Goal: Use online tool/utility: Utilize a website feature to perform a specific function

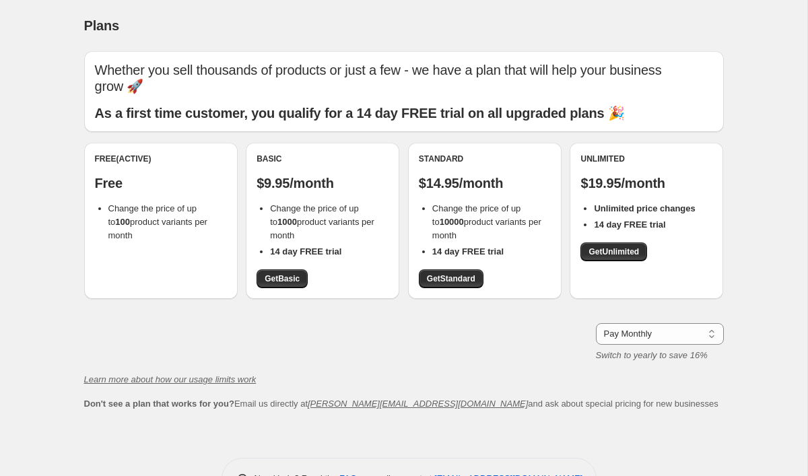
drag, startPoint x: 141, startPoint y: 218, endPoint x: 98, endPoint y: 197, distance: 47.6
click at [108, 202] on li "Change the price of up to 100 product variants per month" at bounding box center [167, 222] width 119 height 40
click at [47, 172] on div "Plans. This page is ready Plans Whether you sell thousands of products or just …" at bounding box center [403, 260] width 807 height 520
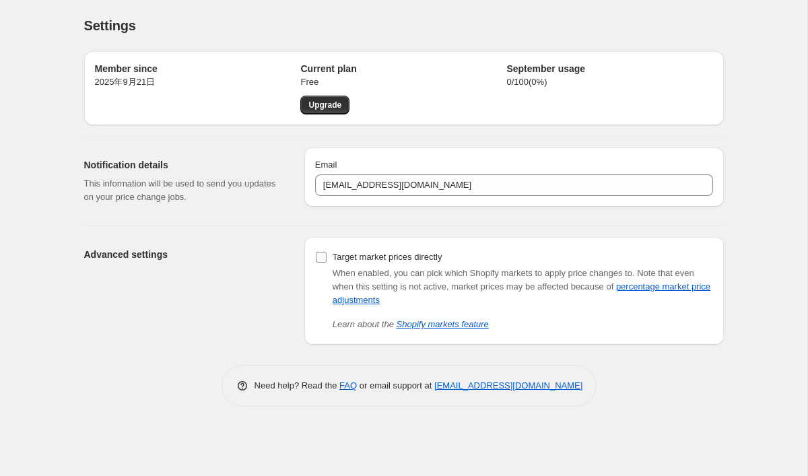
click at [321, 257] on input "Target market prices directly" at bounding box center [321, 257] width 11 height 11
checkbox input "true"
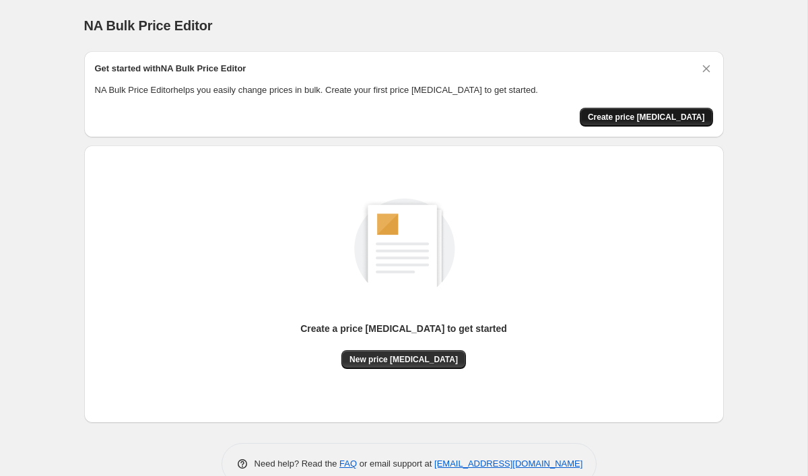
click at [634, 117] on span "Create price [MEDICAL_DATA]" at bounding box center [646, 117] width 117 height 11
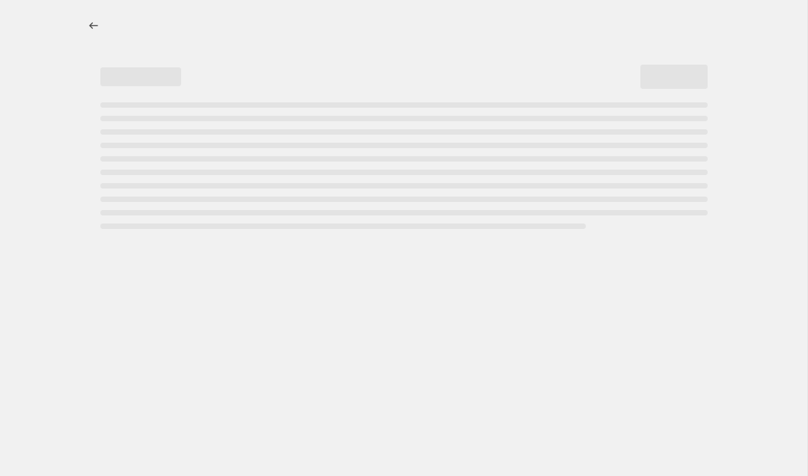
select select "percentage"
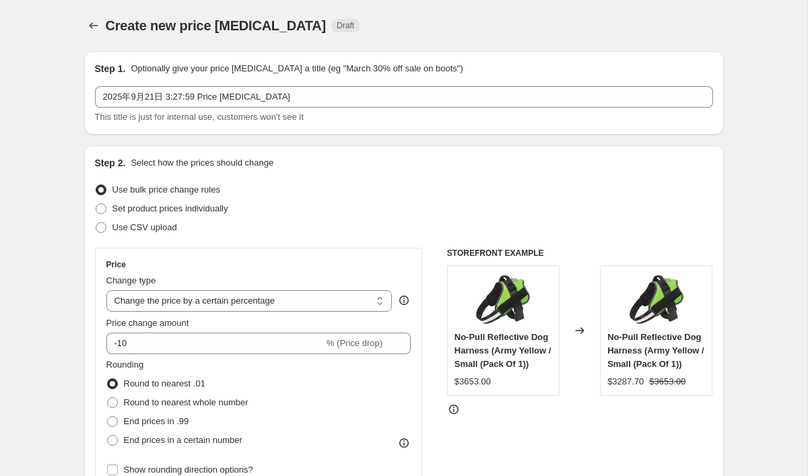
click at [200, 70] on p "Optionally give your price [MEDICAL_DATA] a title (eg "March 30% off sale on bo…" at bounding box center [297, 68] width 332 height 13
click at [277, 70] on p "Optionally give your price [MEDICAL_DATA] a title (eg "March 30% off sale on bo…" at bounding box center [297, 68] width 332 height 13
click at [327, 70] on p "Optionally give your price [MEDICAL_DATA] a title (eg "March 30% off sale on bo…" at bounding box center [297, 68] width 332 height 13
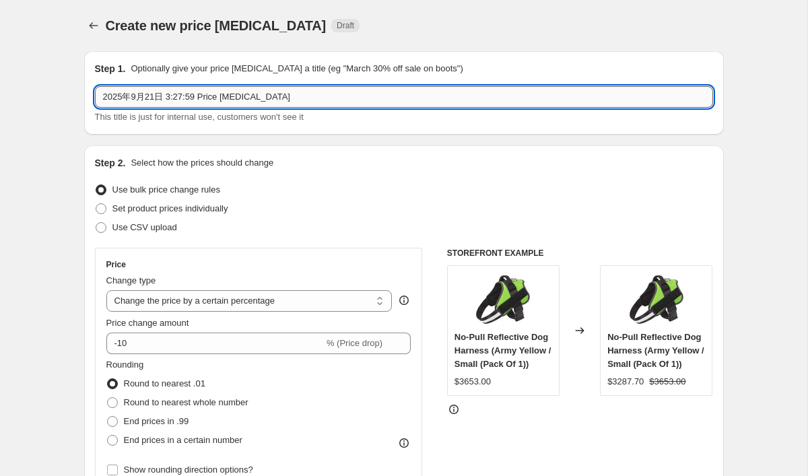
drag, startPoint x: 201, startPoint y: 99, endPoint x: 161, endPoint y: 100, distance: 40.4
click at [161, 100] on input "2025年9月21日 3:27:59 Price [MEDICAL_DATA]" at bounding box center [404, 97] width 618 height 22
click at [250, 98] on input "2025年9月21日 Price [MEDICAL_DATA]" at bounding box center [404, 97] width 618 height 22
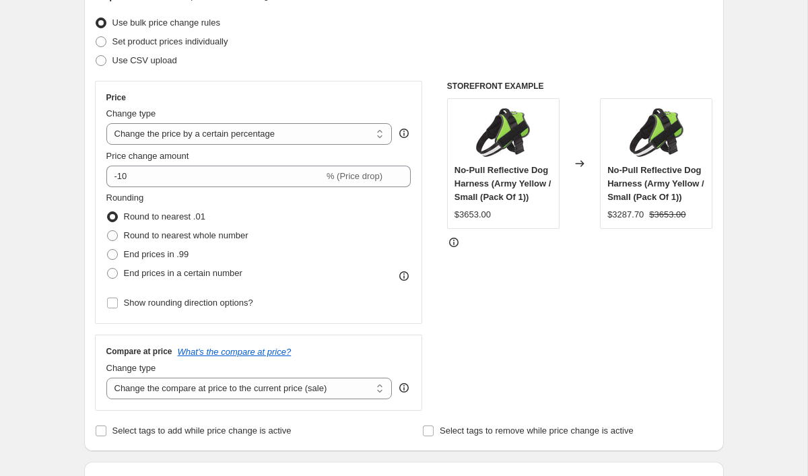
scroll to position [174, 0]
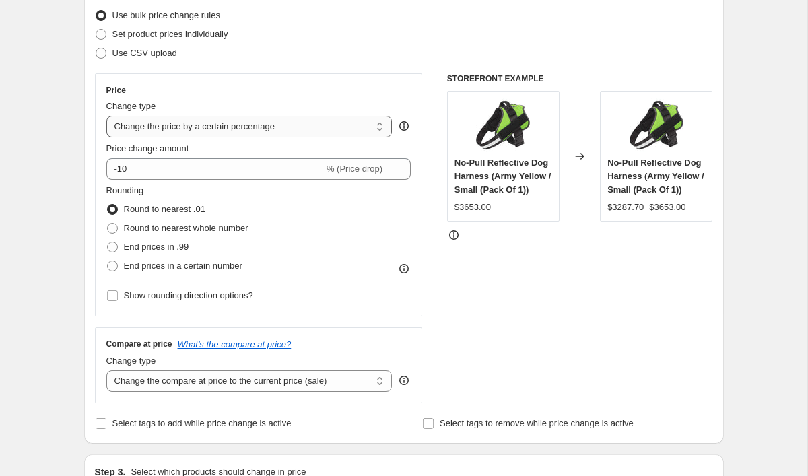
type input "2025年9月21日 Price [MEDICAL_DATA]"
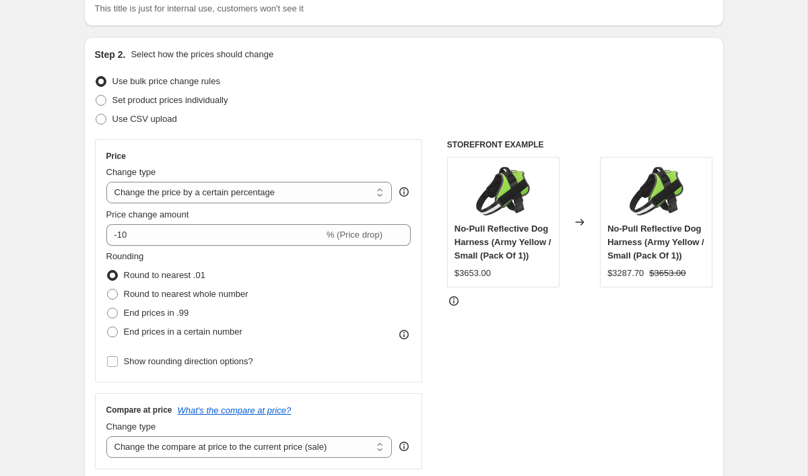
scroll to position [107, 0]
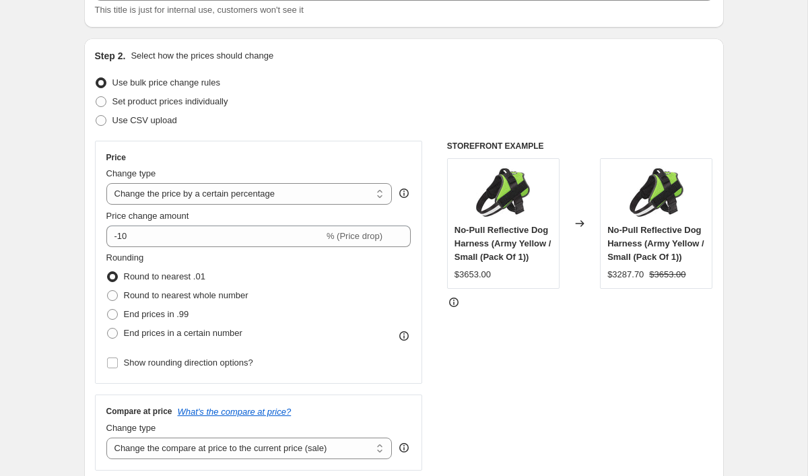
click at [401, 196] on icon at bounding box center [403, 193] width 13 height 13
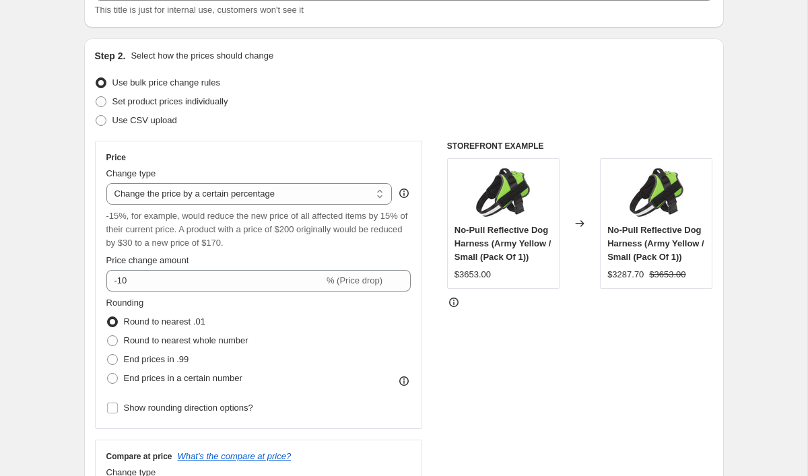
click at [401, 196] on icon at bounding box center [403, 193] width 13 height 13
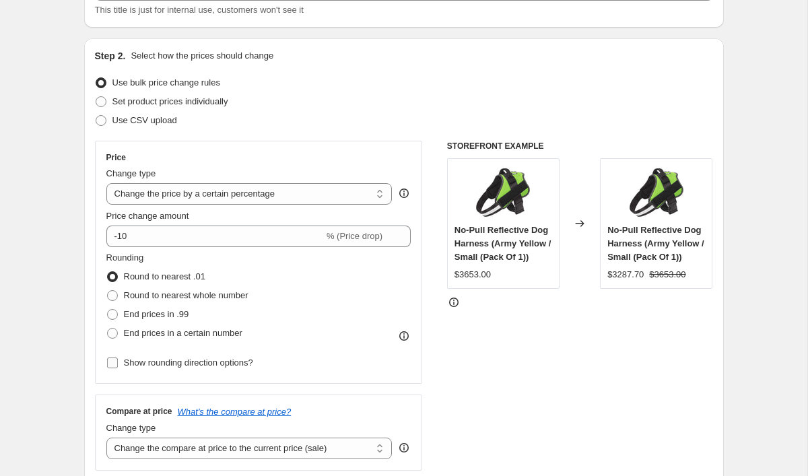
click at [114, 364] on input "Show rounding direction options?" at bounding box center [112, 363] width 11 height 11
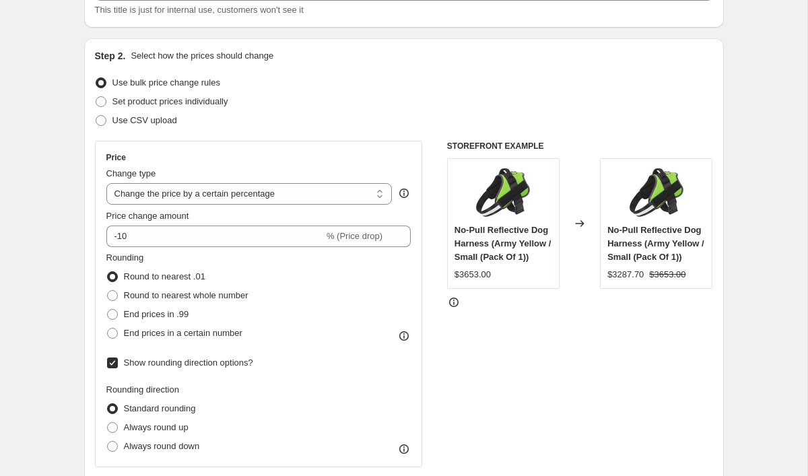
click at [112, 364] on input "Show rounding direction options?" at bounding box center [112, 363] width 11 height 11
checkbox input "false"
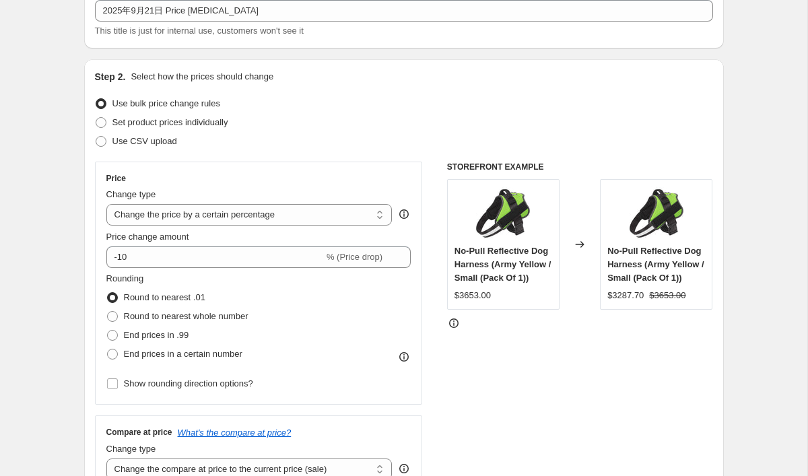
scroll to position [88, 0]
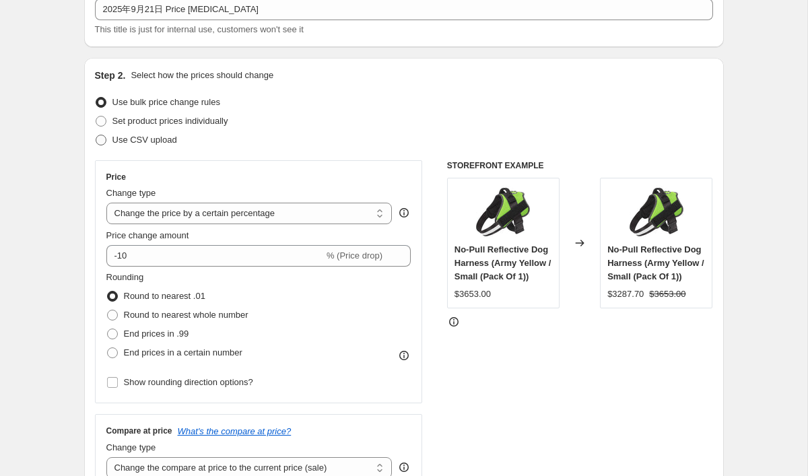
click at [146, 137] on span "Use CSV upload" at bounding box center [144, 140] width 65 height 10
click at [96, 135] on input "Use CSV upload" at bounding box center [96, 135] width 1 height 1
radio input "true"
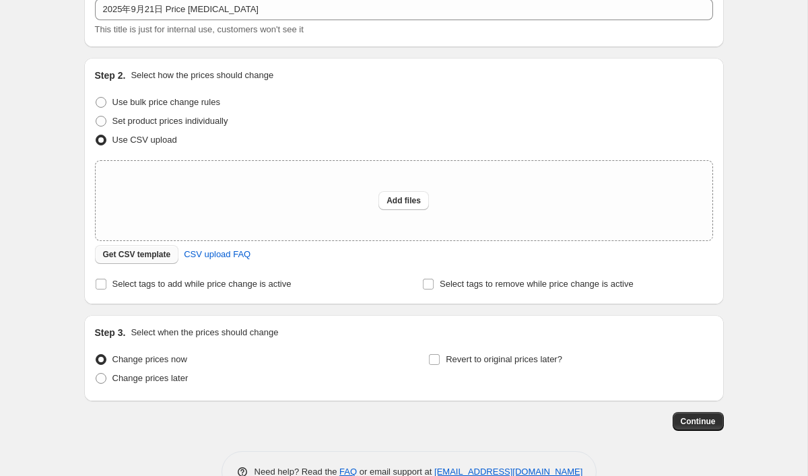
click at [168, 255] on span "Get CSV template" at bounding box center [137, 254] width 68 height 11
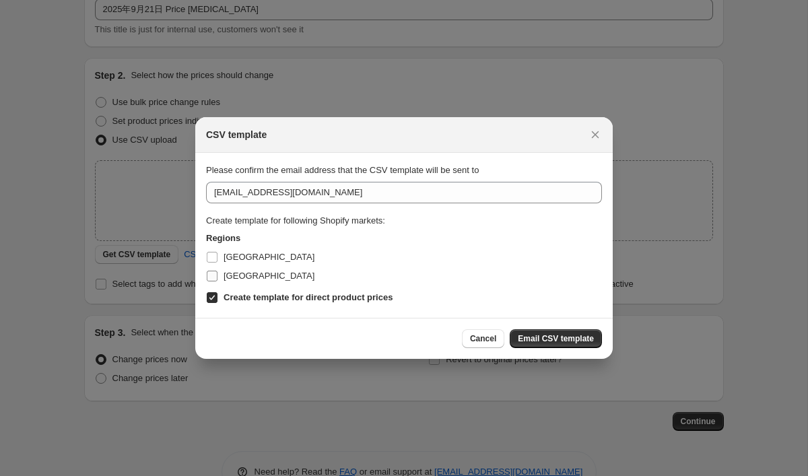
click at [213, 277] on input "[GEOGRAPHIC_DATA]" at bounding box center [212, 276] width 11 height 11
checkbox input "true"
click at [574, 339] on span "Email CSV template" at bounding box center [556, 338] width 76 height 11
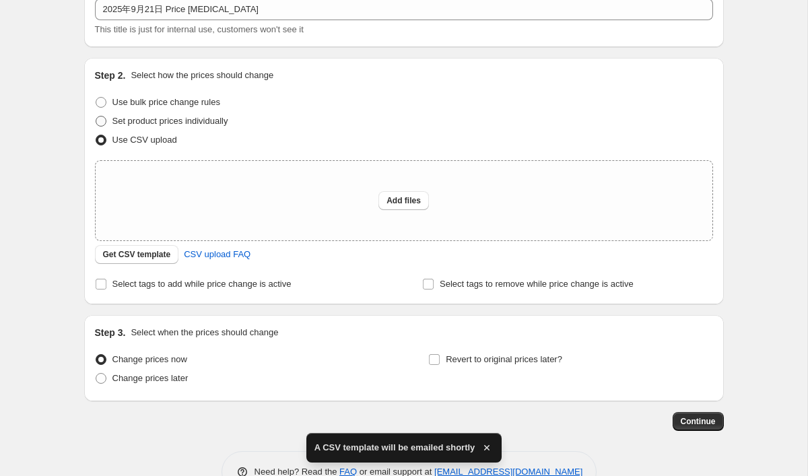
click at [140, 118] on span "Set product prices individually" at bounding box center [170, 121] width 116 height 10
click at [96, 116] on input "Set product prices individually" at bounding box center [96, 116] width 1 height 1
radio input "true"
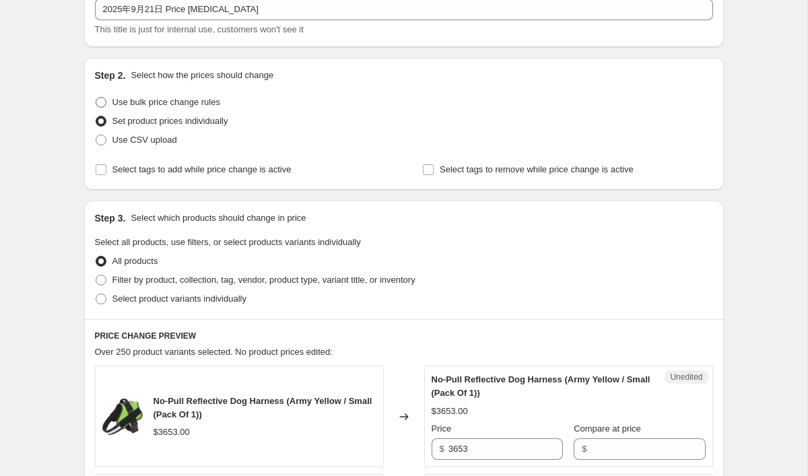
click at [174, 101] on span "Use bulk price change rules" at bounding box center [166, 102] width 108 height 10
click at [96, 98] on input "Use bulk price change rules" at bounding box center [96, 97] width 1 height 1
radio input "true"
select select "percentage"
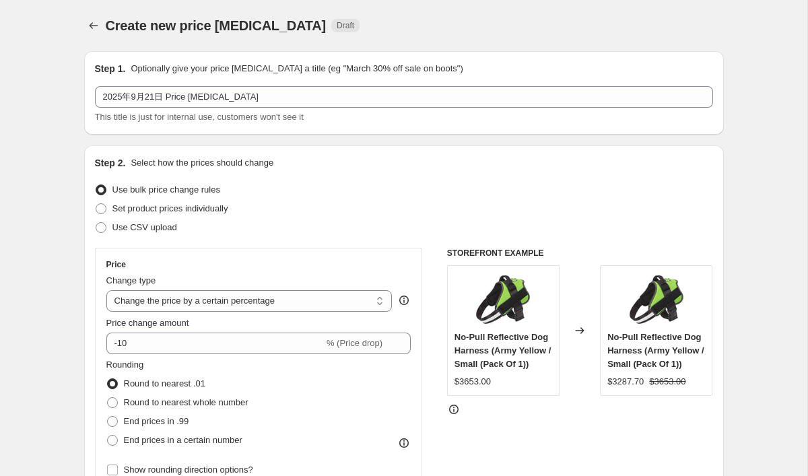
scroll to position [0, 0]
click at [96, 31] on icon "Price change jobs" at bounding box center [93, 25] width 13 height 13
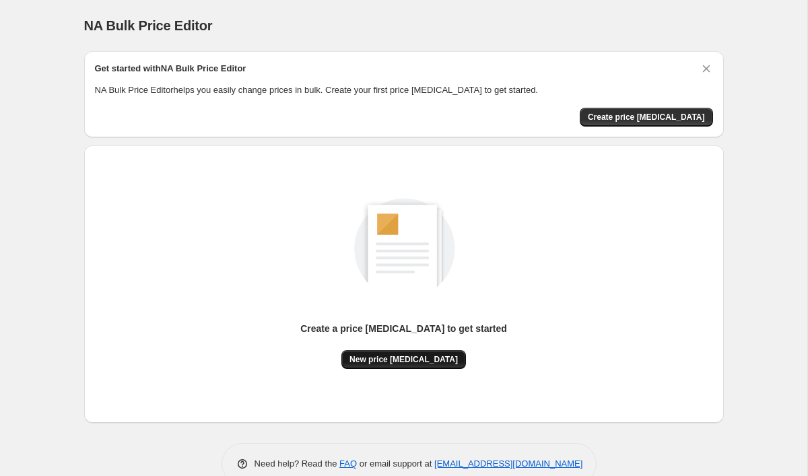
click at [418, 363] on span "New price [MEDICAL_DATA]" at bounding box center [403, 359] width 108 height 11
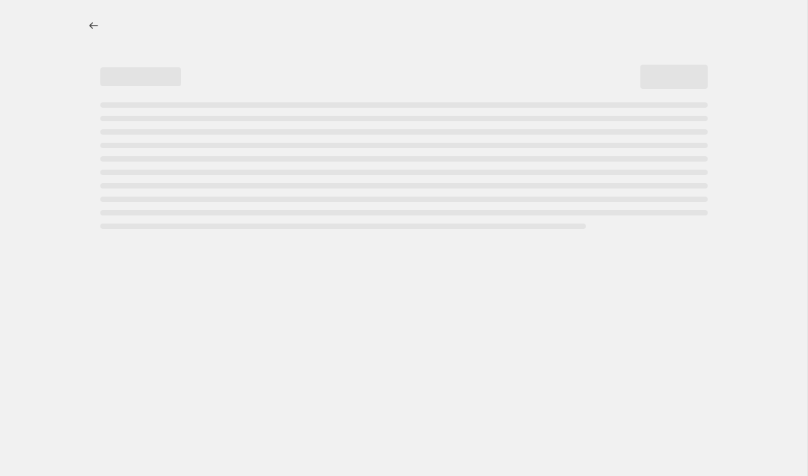
select select "percentage"
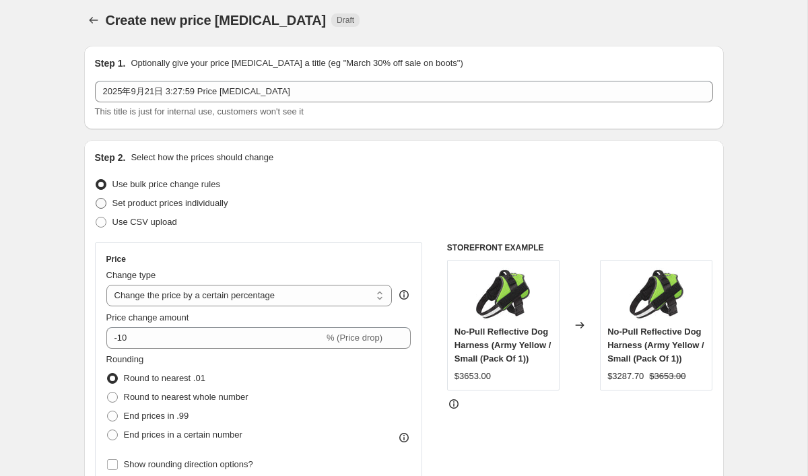
scroll to position [46, 0]
